Goal: Transaction & Acquisition: Purchase product/service

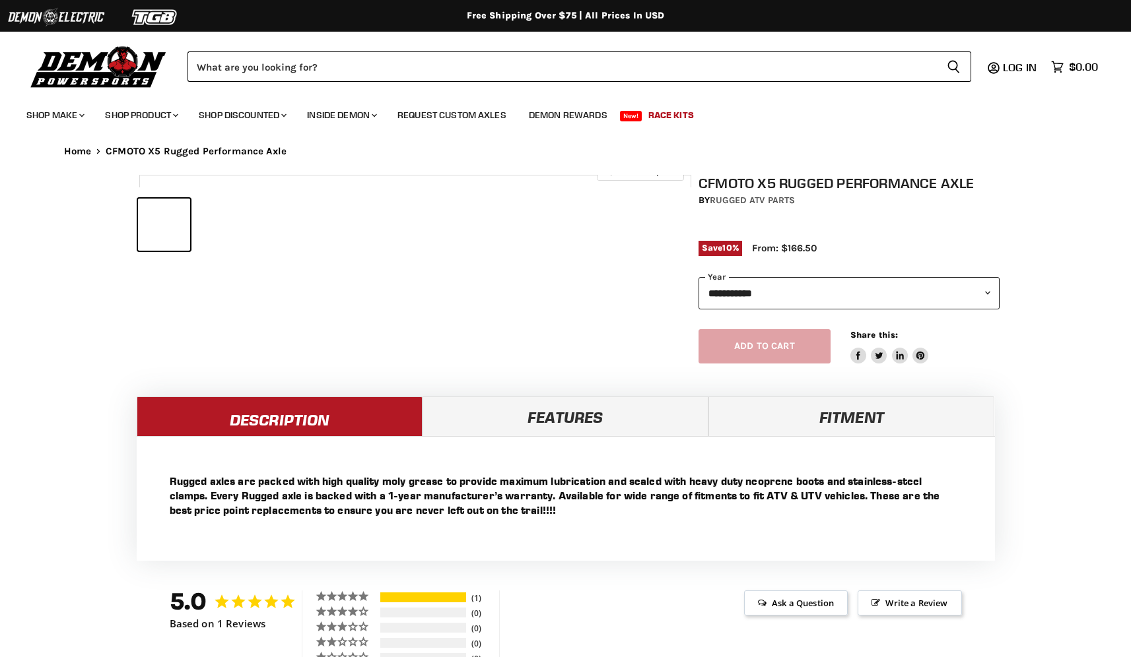
select select "******"
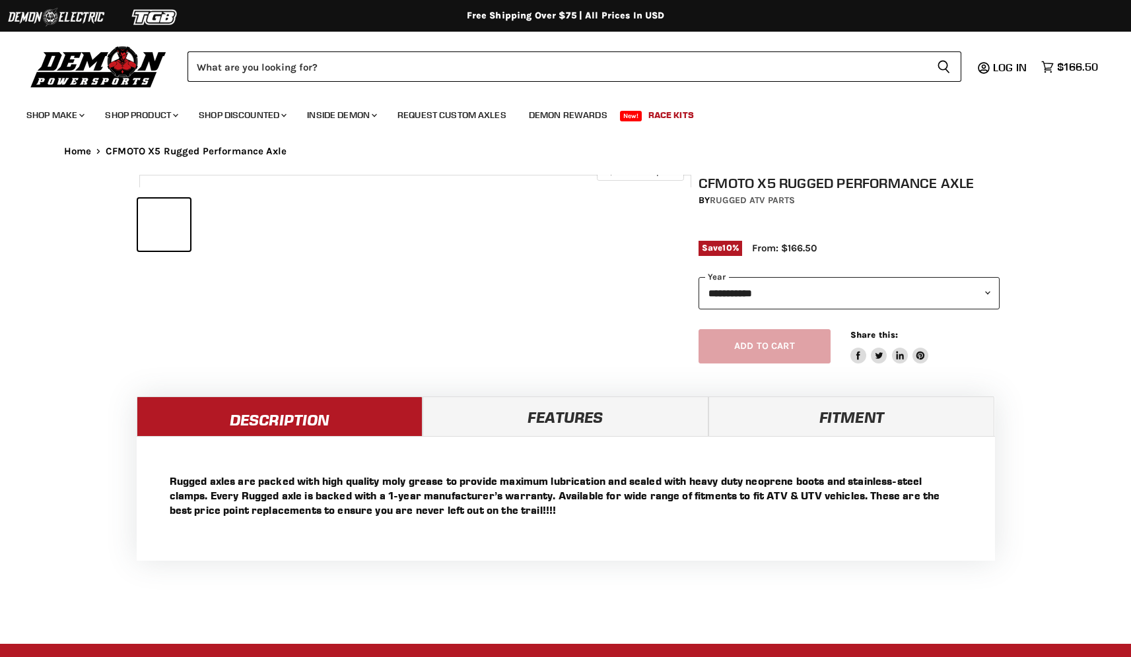
select select "******"
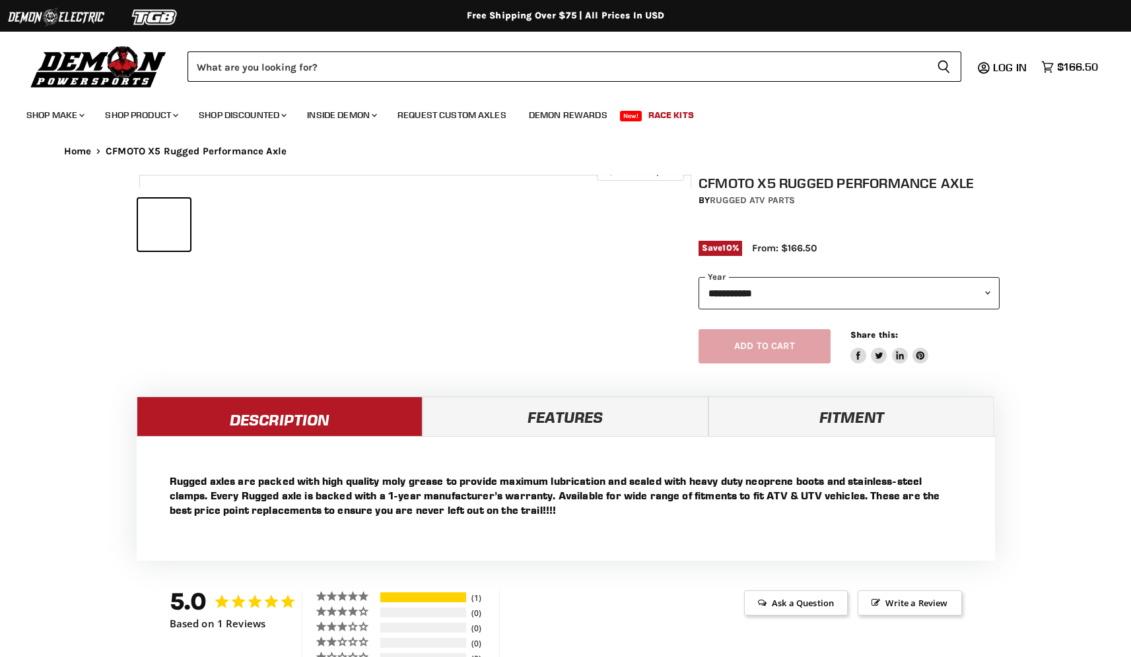
select select "******"
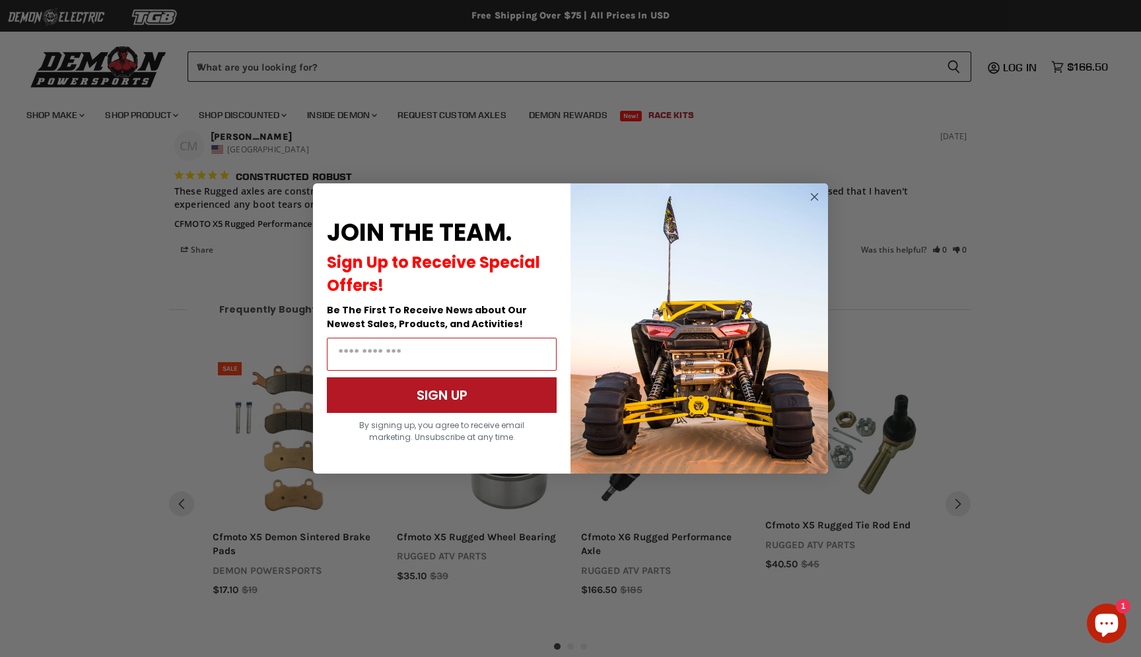
scroll to position [996, 0]
